Goal: Task Accomplishment & Management: Manage account settings

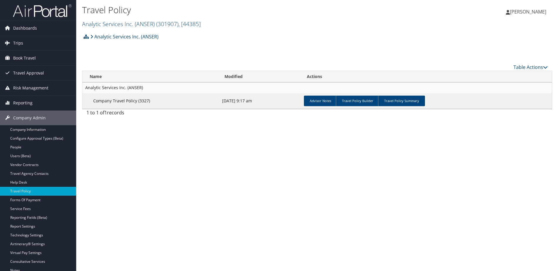
scroll to position [29, 0]
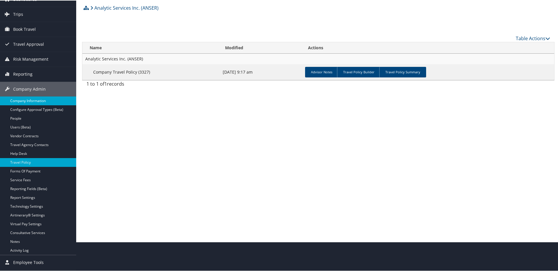
click at [34, 98] on link "Company Information" at bounding box center [38, 100] width 76 height 9
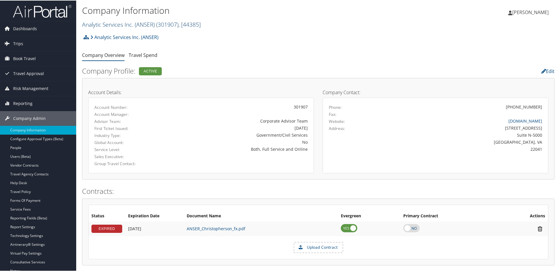
click at [107, 24] on link "Analytic Services Inc. (ANSER) ( 301907 ) , [ 44385 ]" at bounding box center [141, 24] width 119 height 8
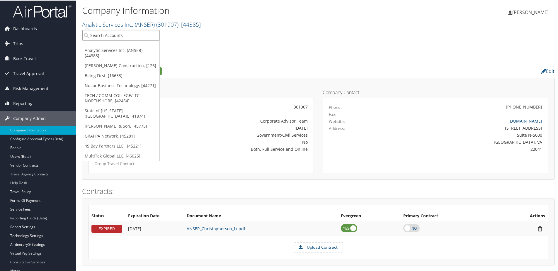
click at [107, 35] on input "search" at bounding box center [120, 34] width 77 height 11
type input "ThomasArt"
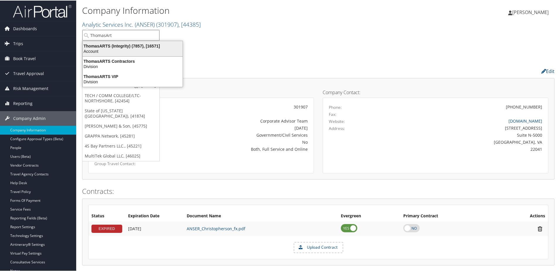
click at [108, 50] on div "Account" at bounding box center [132, 50] width 107 height 5
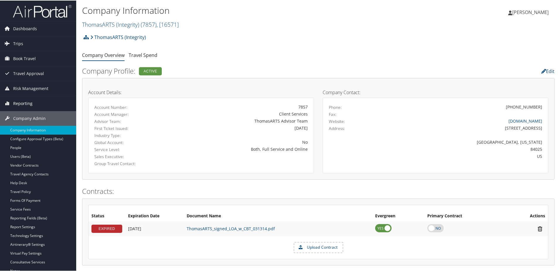
click at [23, 102] on span "Reporting" at bounding box center [22, 103] width 19 height 15
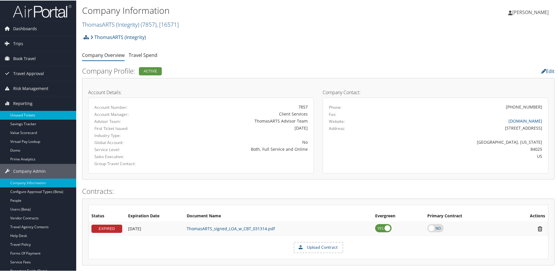
click at [23, 113] on link "Unused Tickets" at bounding box center [38, 114] width 76 height 9
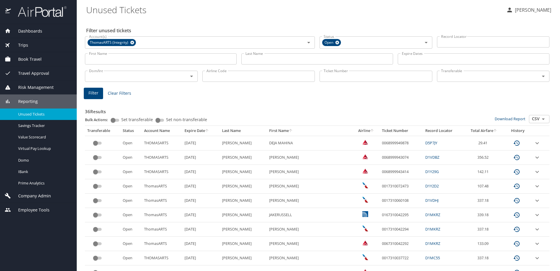
click at [197, 129] on th "Expire Date" at bounding box center [201, 131] width 38 height 10
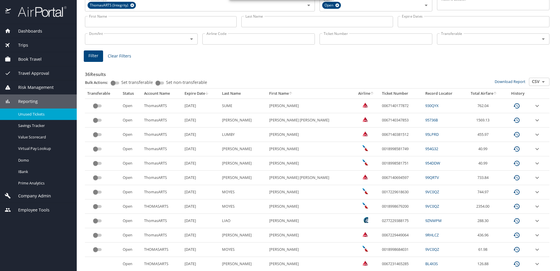
scroll to position [37, 0]
click at [26, 195] on span "Company Admin" at bounding box center [31, 196] width 40 height 6
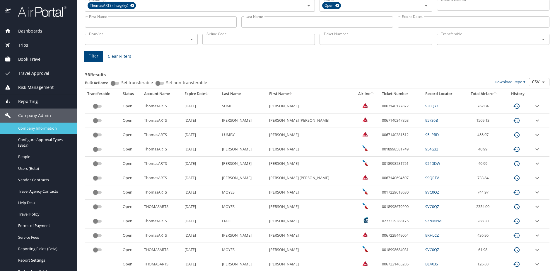
click at [38, 129] on span "Company Information" at bounding box center [44, 128] width 52 height 6
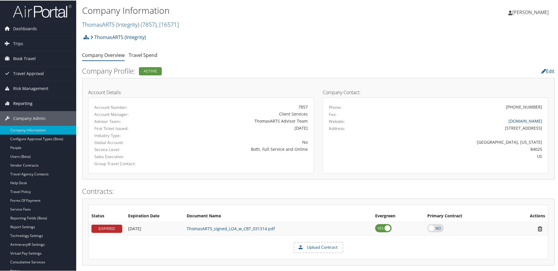
click at [23, 105] on span "Reporting" at bounding box center [22, 103] width 19 height 15
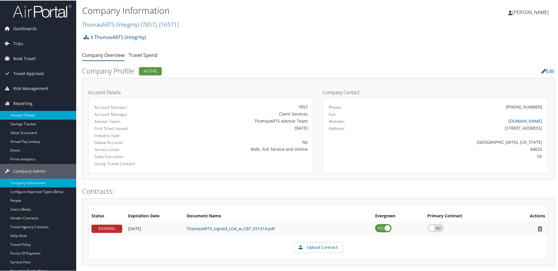
click at [22, 116] on link "Unused Tickets" at bounding box center [38, 114] width 76 height 9
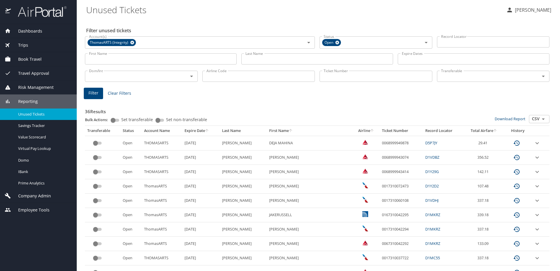
click at [42, 193] on span "Company Admin" at bounding box center [31, 196] width 40 height 6
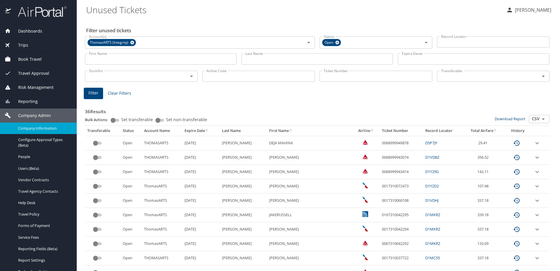
click at [35, 131] on div "Company Information" at bounding box center [38, 128] width 67 height 7
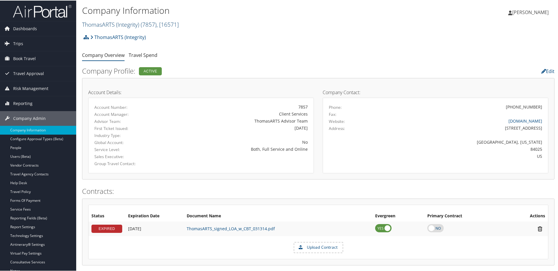
click at [100, 22] on link "ThomasARTS (Integrity) ( 7857 ) , [ 16571 ]" at bounding box center [130, 24] width 97 height 8
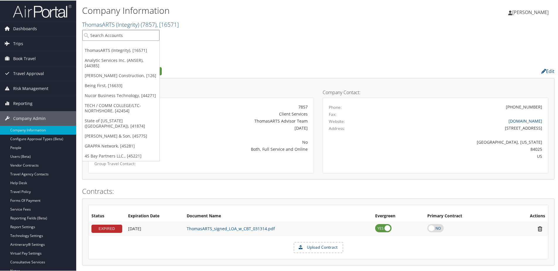
click at [99, 33] on input "search" at bounding box center [120, 34] width 77 height 11
type input "[US_STATE] Vi"
click at [127, 47] on div "Florida Virtual Schools (302079), [45991]" at bounding box center [133, 45] width 108 height 5
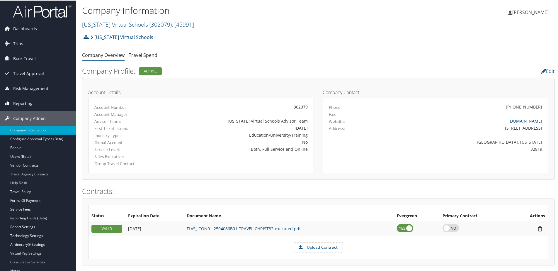
click at [21, 103] on span "Reporting" at bounding box center [22, 103] width 19 height 15
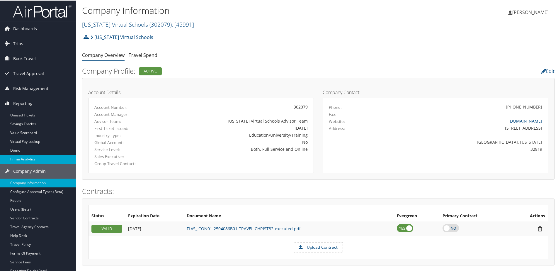
click at [23, 157] on link "Prime Analytics" at bounding box center [38, 158] width 76 height 9
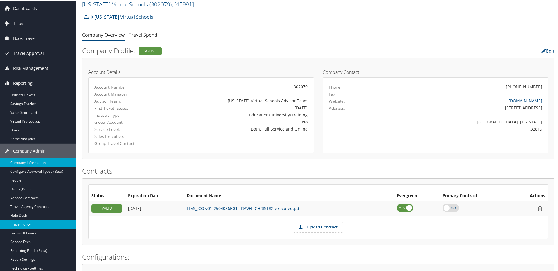
scroll to position [59, 0]
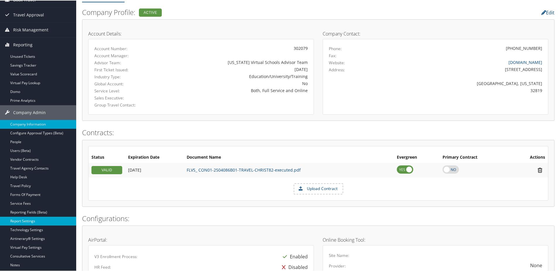
click at [29, 220] on link "Report Settings" at bounding box center [38, 220] width 76 height 9
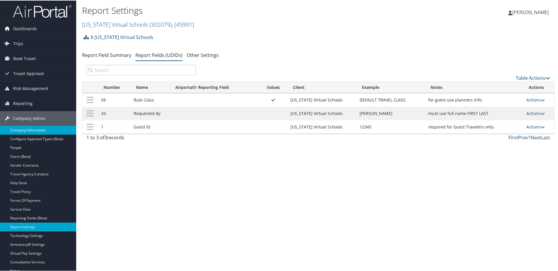
click at [19, 131] on link "Company Information" at bounding box center [38, 129] width 76 height 9
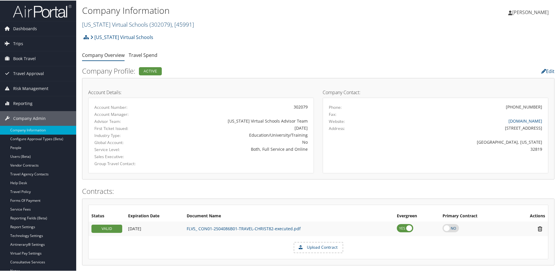
click at [107, 27] on link "[US_STATE] Virtual Schools ( 302079 ) , [ 45991 ]" at bounding box center [138, 24] width 112 height 8
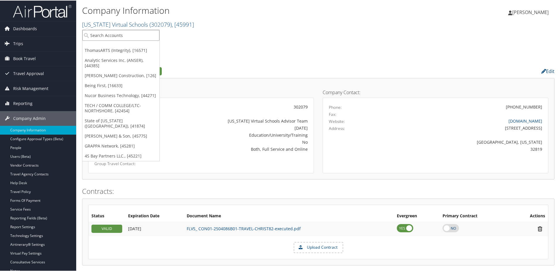
click at [107, 35] on input "search" at bounding box center [120, 34] width 77 height 11
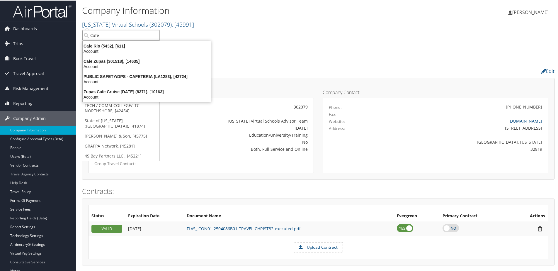
type input "Cafe Z"
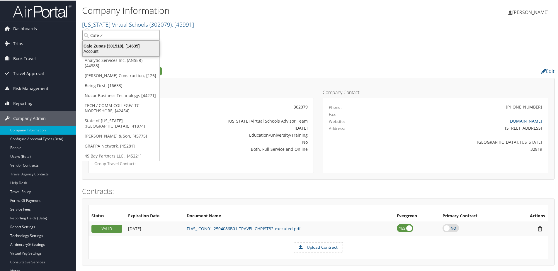
click at [110, 50] on div "Account" at bounding box center [121, 50] width 84 height 5
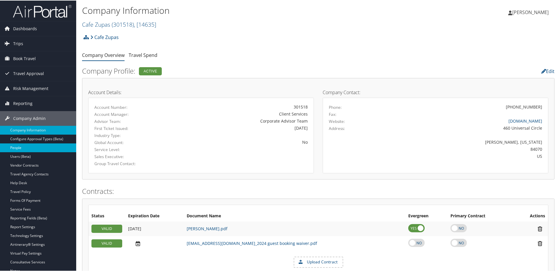
click at [21, 145] on link "People" at bounding box center [38, 147] width 76 height 9
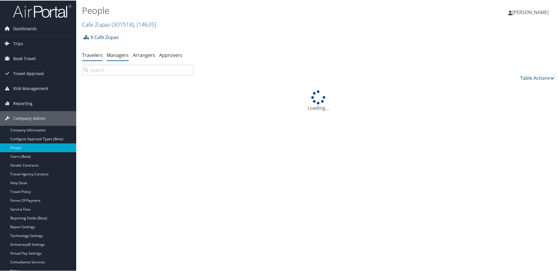
click at [115, 56] on link "Managers" at bounding box center [118, 54] width 22 height 6
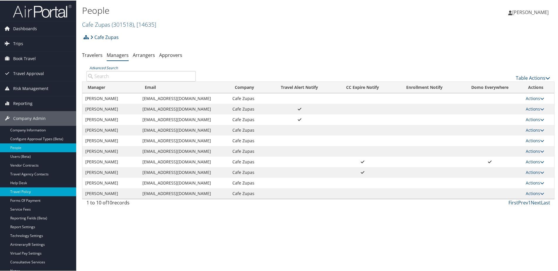
click at [23, 190] on link "Travel Policy" at bounding box center [38, 191] width 76 height 9
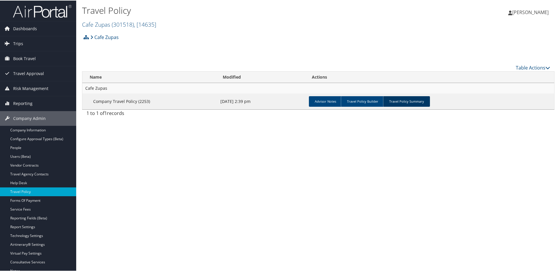
click at [414, 100] on link "Travel Policy Summary" at bounding box center [406, 101] width 47 height 11
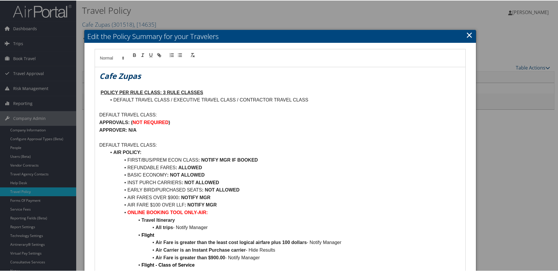
click at [469, 35] on link "×" at bounding box center [469, 34] width 7 height 12
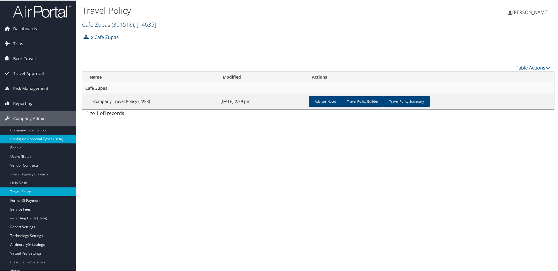
click at [33, 136] on link "Configure Approval Types (Beta)" at bounding box center [38, 138] width 76 height 9
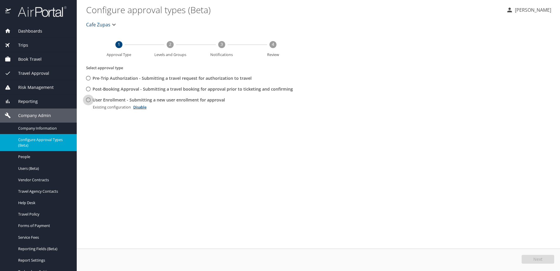
click at [89, 98] on input "User Enrollment - Submitting a new user enrollment for approval" at bounding box center [88, 99] width 11 height 11
radio input "true"
click at [537, 262] on button "Edit" at bounding box center [539, 259] width 31 height 9
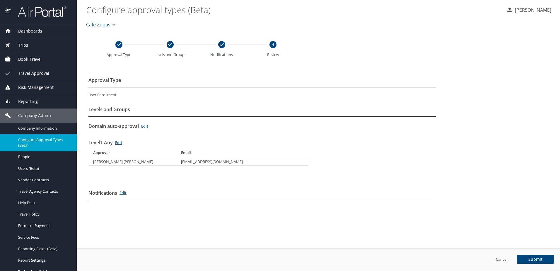
click at [122, 144] on link "Edit" at bounding box center [118, 142] width 7 height 5
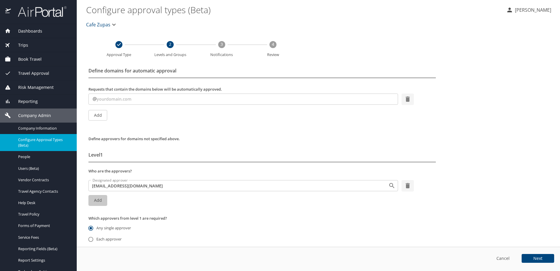
click at [101, 197] on span "Add" at bounding box center [97, 200] width 9 height 7
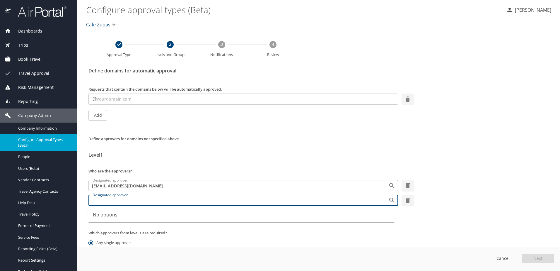
click at [101, 199] on input "Designated approver" at bounding box center [234, 200] width 289 height 8
type input "Chris Ludlow"
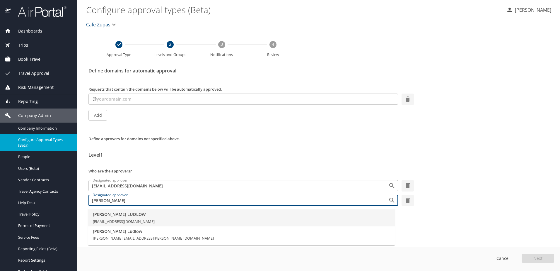
click at [133, 216] on span "CHRIS LUDLOW" at bounding box center [242, 214] width 298 height 6
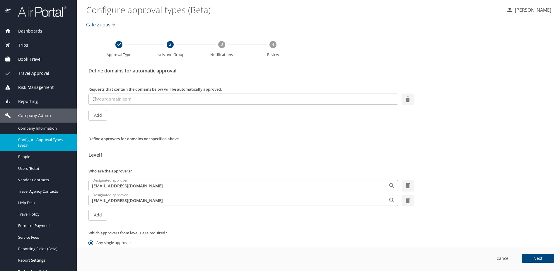
click at [117, 99] on input "text" at bounding box center [248, 99] width 302 height 11
click at [539, 259] on span "Next" at bounding box center [538, 258] width 9 height 4
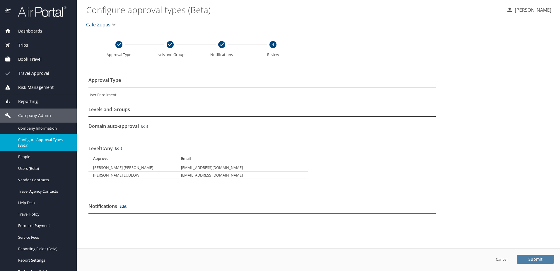
click at [539, 259] on span "Submit" at bounding box center [536, 259] width 14 height 4
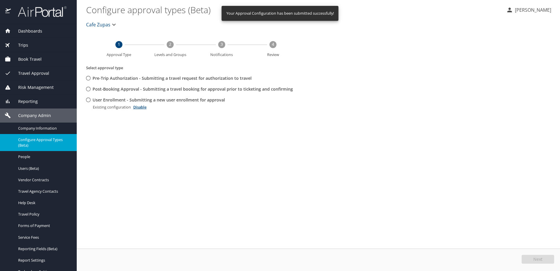
click at [87, 97] on input "User Enrollment - Submitting a new user enrollment for approval" at bounding box center [88, 99] width 11 height 11
radio input "true"
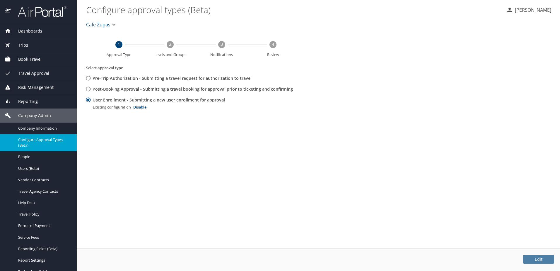
click at [540, 261] on span "Edit" at bounding box center [539, 259] width 8 height 4
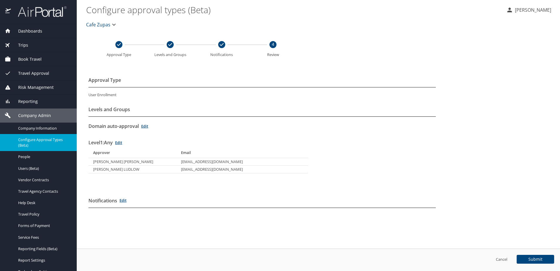
click at [121, 141] on link "Edit" at bounding box center [118, 142] width 7 height 5
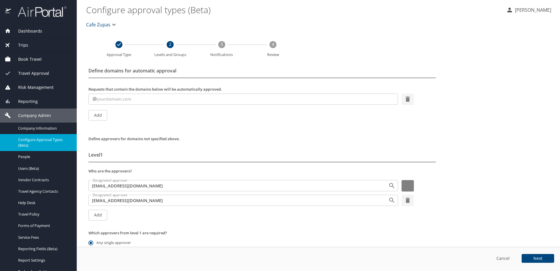
click at [405, 182] on icon "button" at bounding box center [408, 185] width 7 height 7
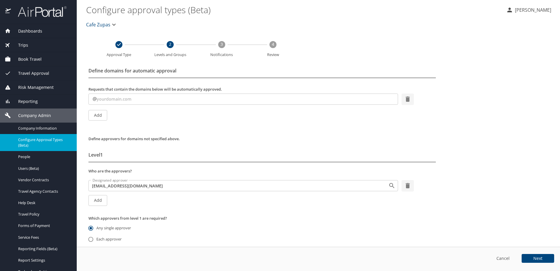
click at [541, 259] on span "Next" at bounding box center [538, 258] width 9 height 4
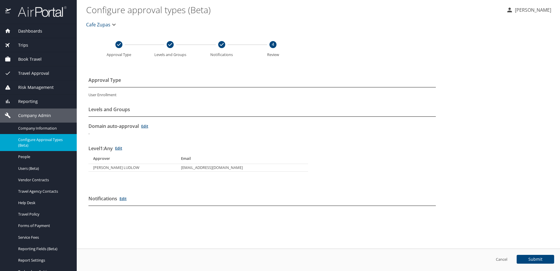
click at [541, 259] on span "Submit" at bounding box center [536, 259] width 14 height 4
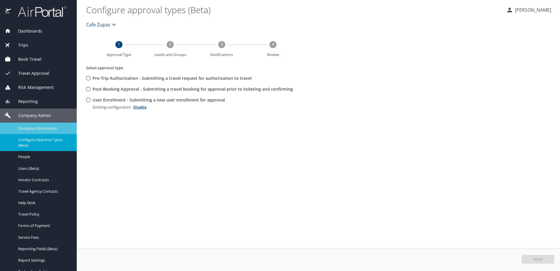
click at [29, 129] on span "Company Information" at bounding box center [44, 128] width 52 height 6
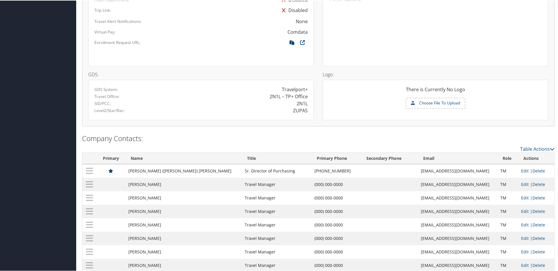
scroll to position [410, 0]
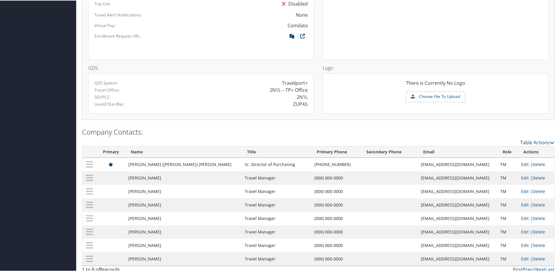
click at [521, 244] on link "Edit" at bounding box center [525, 245] width 8 height 6
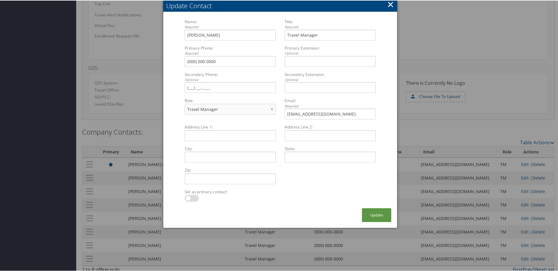
click at [188, 198] on label at bounding box center [192, 197] width 14 height 7
click at [188, 198] on input "checkbox" at bounding box center [190, 199] width 4 height 4
checkbox input "true"
click at [363, 214] on button "Update" at bounding box center [376, 215] width 29 height 14
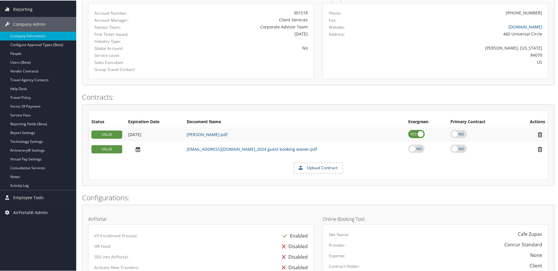
scroll to position [88, 0]
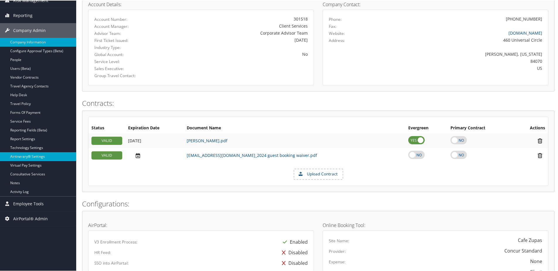
click at [23, 156] on link "Airtinerary® Settings" at bounding box center [38, 156] width 76 height 9
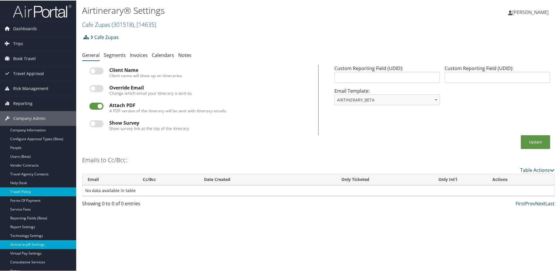
click at [23, 187] on link "Travel Policy" at bounding box center [38, 191] width 76 height 9
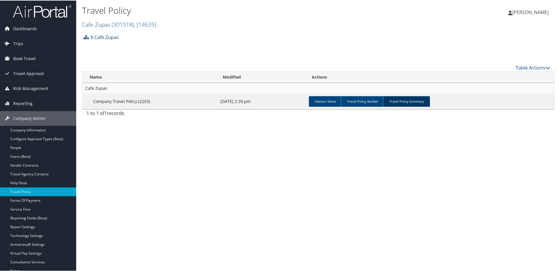
click at [393, 99] on link "Travel Policy Summary" at bounding box center [406, 101] width 47 height 11
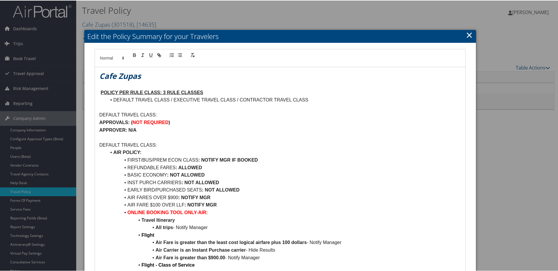
click at [470, 34] on link "×" at bounding box center [469, 34] width 7 height 12
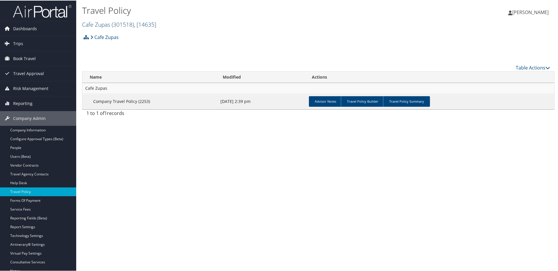
click at [103, 23] on link "Cafe Zupas ( 301518 ) , [ 14635 ]" at bounding box center [119, 24] width 74 height 8
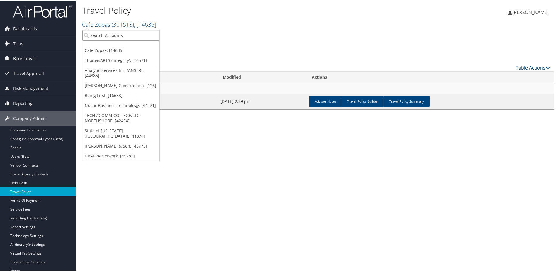
click at [101, 37] on input "search" at bounding box center [120, 34] width 77 height 11
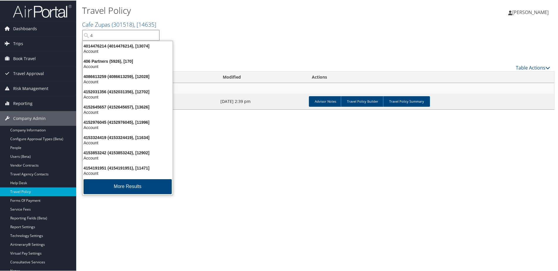
type input "4S"
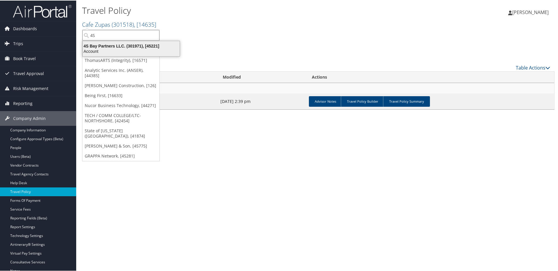
click at [110, 47] on div "4S Bay Partners LLC. (301971), [45221]" at bounding box center [131, 45] width 104 height 5
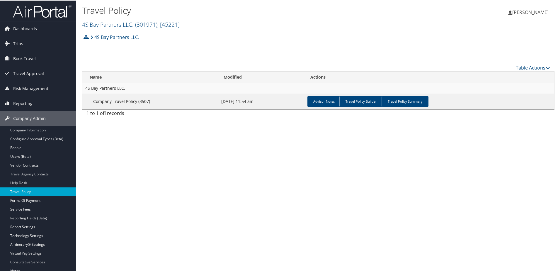
click at [23, 148] on link "People" at bounding box center [38, 147] width 76 height 9
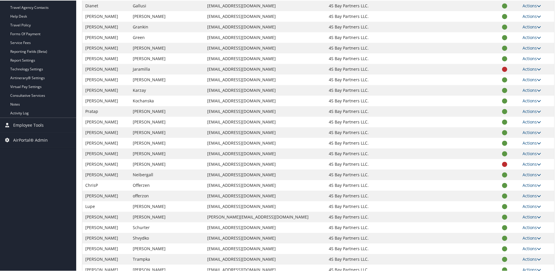
scroll to position [176, 0]
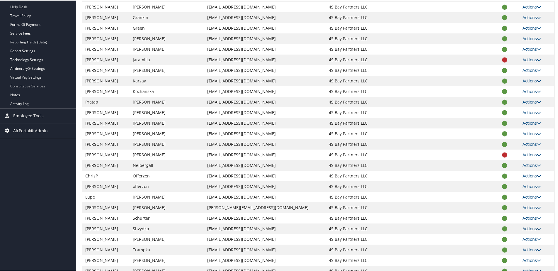
click at [526, 227] on link "Actions" at bounding box center [532, 228] width 18 height 6
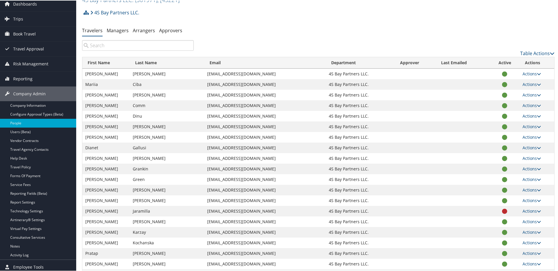
scroll to position [0, 0]
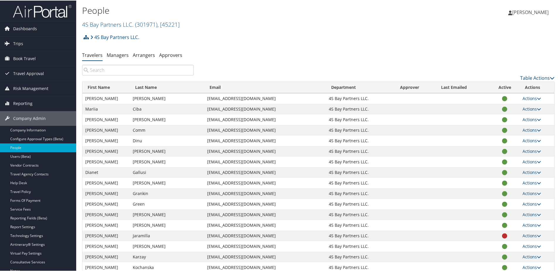
click at [28, 10] on img at bounding box center [42, 11] width 59 height 14
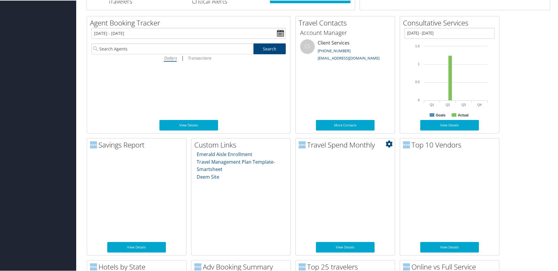
scroll to position [264, 0]
